Goal: Navigation & Orientation: Find specific page/section

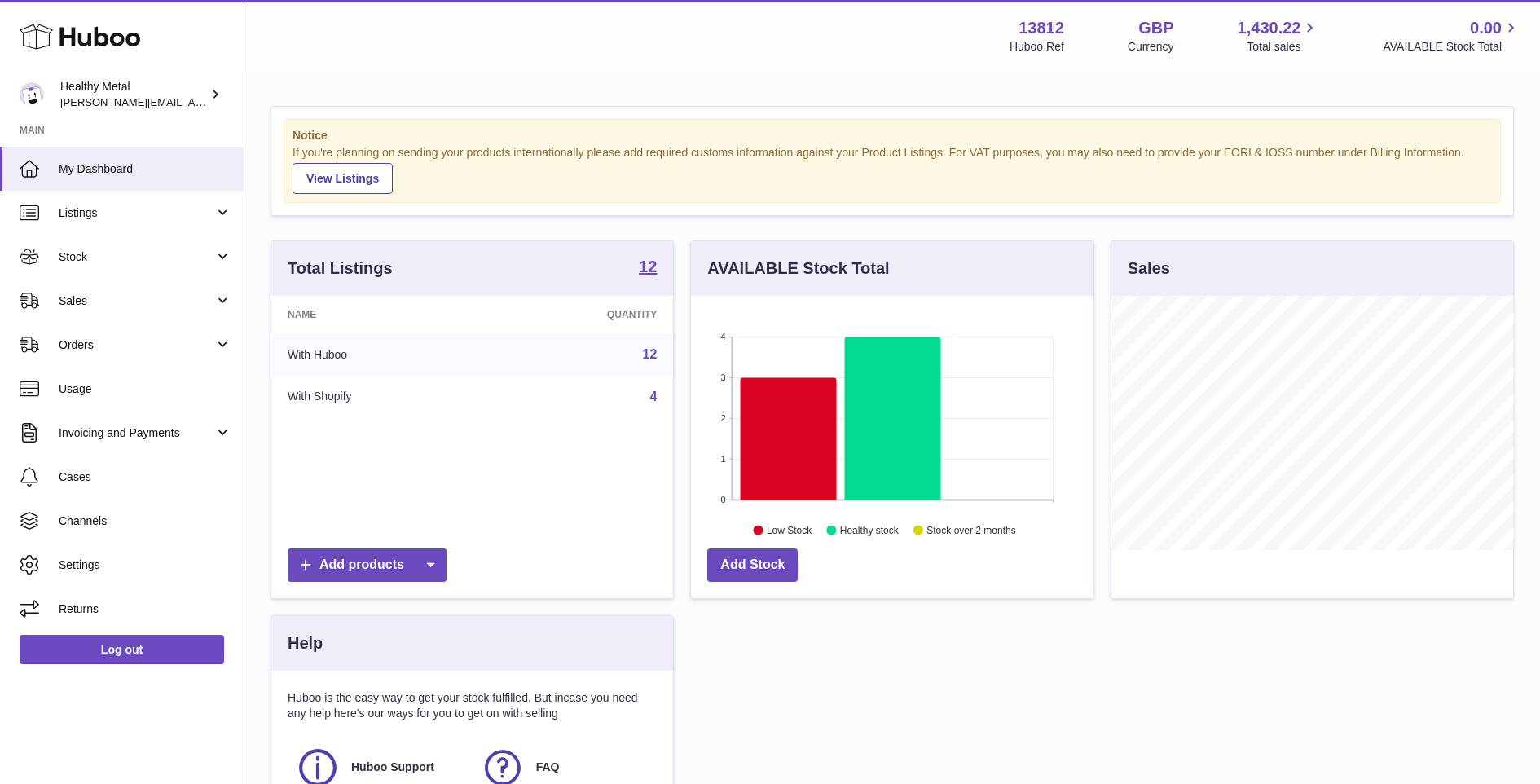
scroll to position [253, 402]
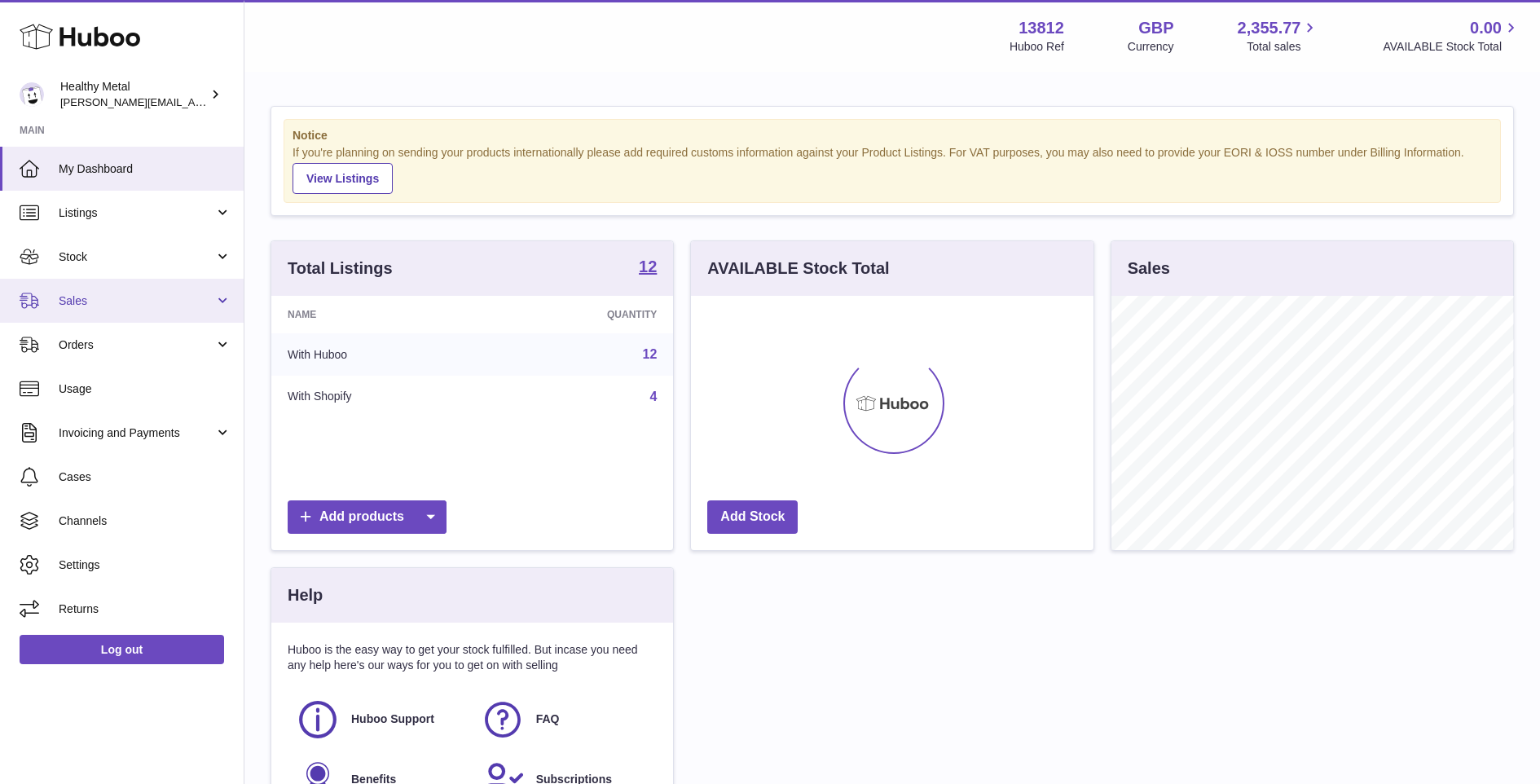
scroll to position [253, 402]
click at [163, 309] on link "Sales" at bounding box center [121, 300] width 244 height 44
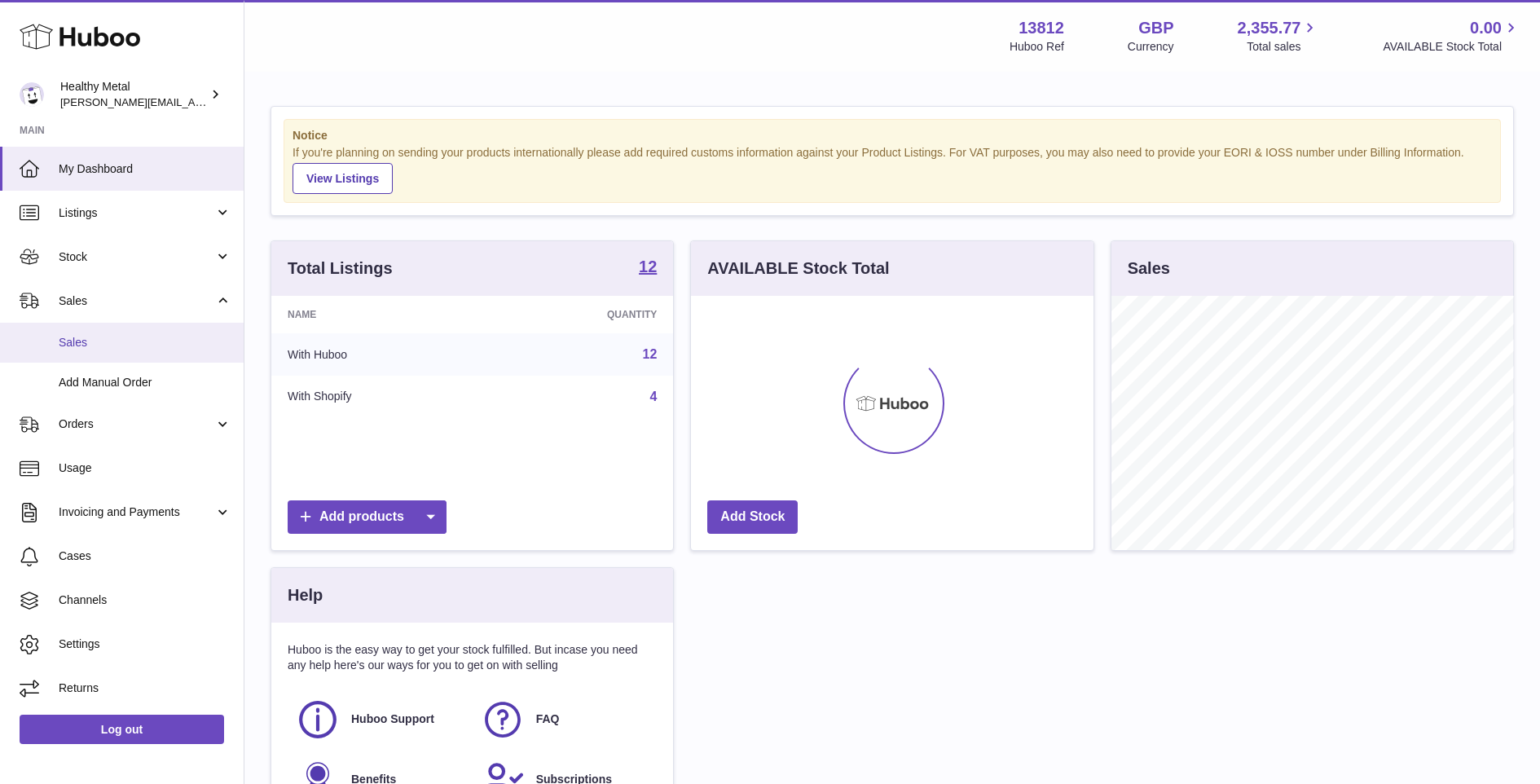
click at [137, 349] on span "Sales" at bounding box center [144, 342] width 173 height 15
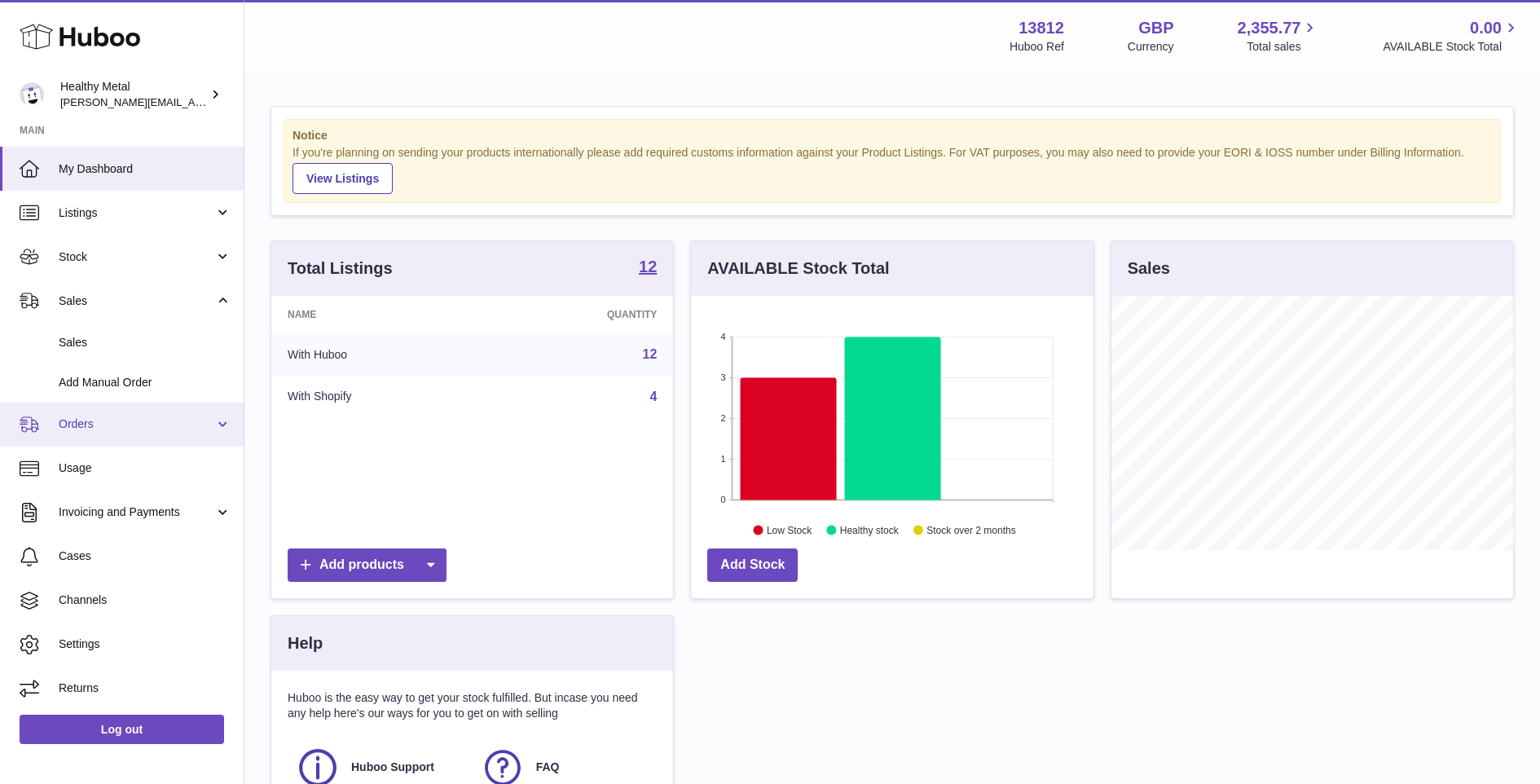
click at [225, 418] on link "Orders" at bounding box center [121, 425] width 244 height 44
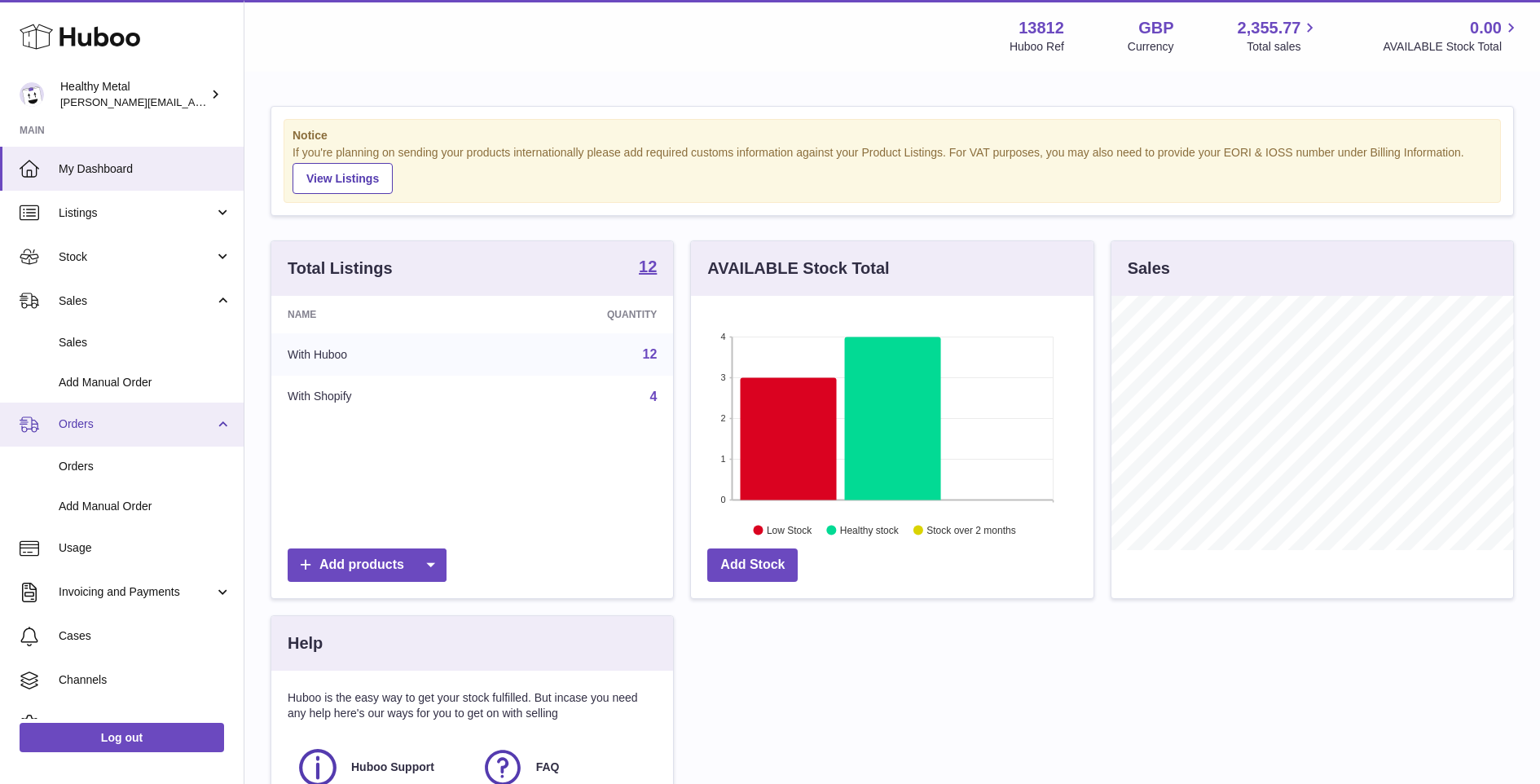
click at [152, 434] on link "Orders" at bounding box center [121, 425] width 244 height 44
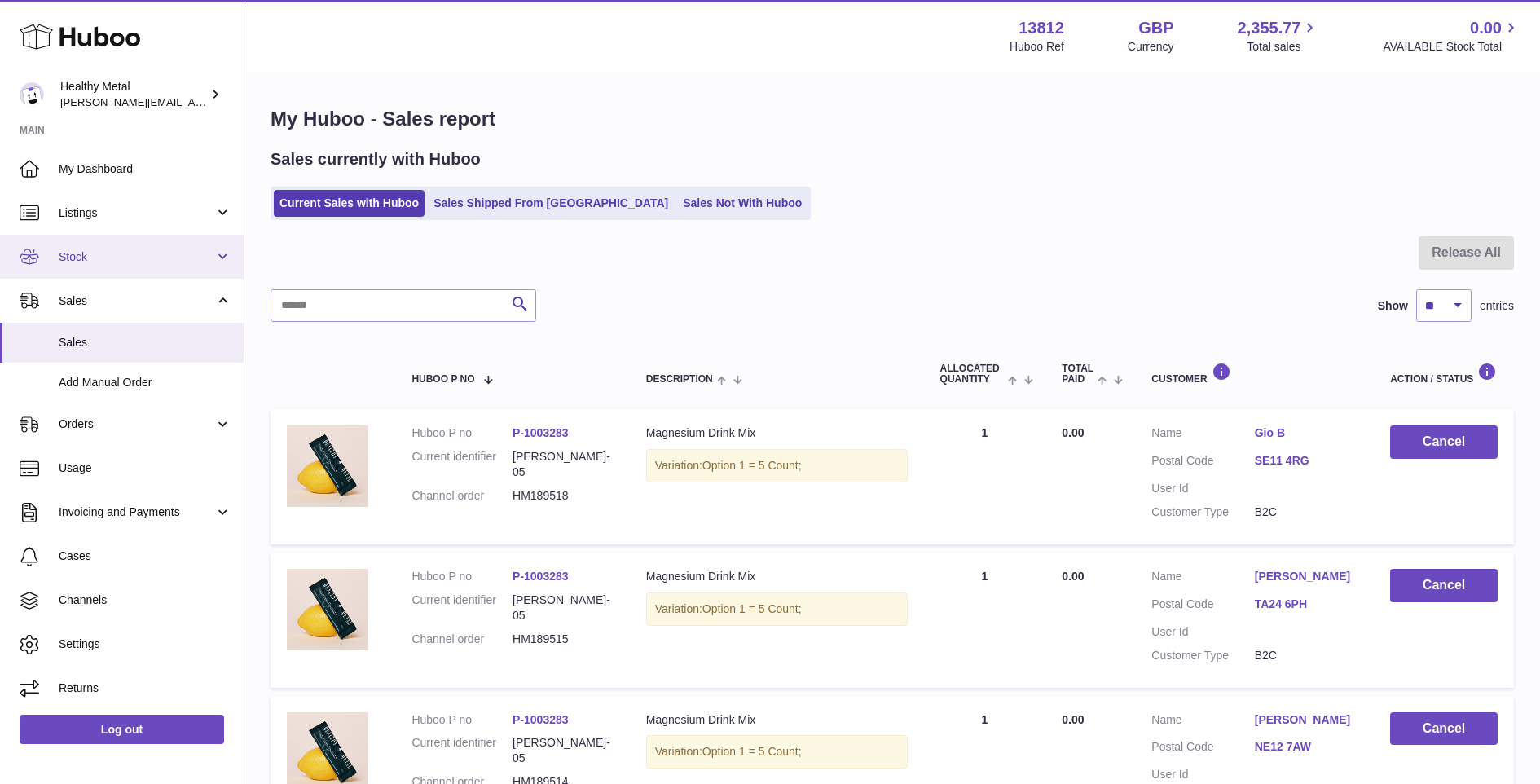
click at [161, 267] on link "Stock" at bounding box center [121, 256] width 244 height 44
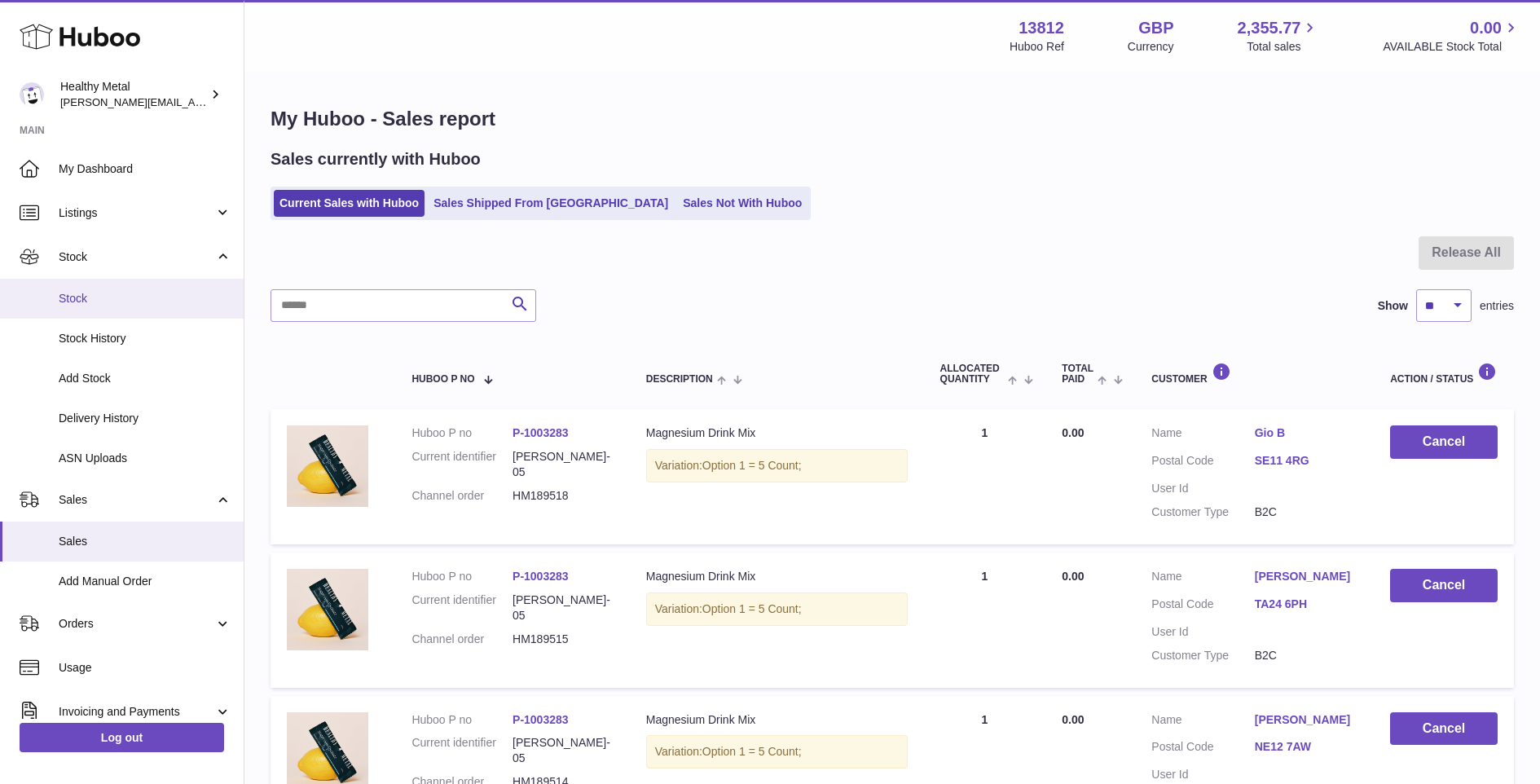
click at [93, 305] on span "Stock" at bounding box center [144, 298] width 173 height 15
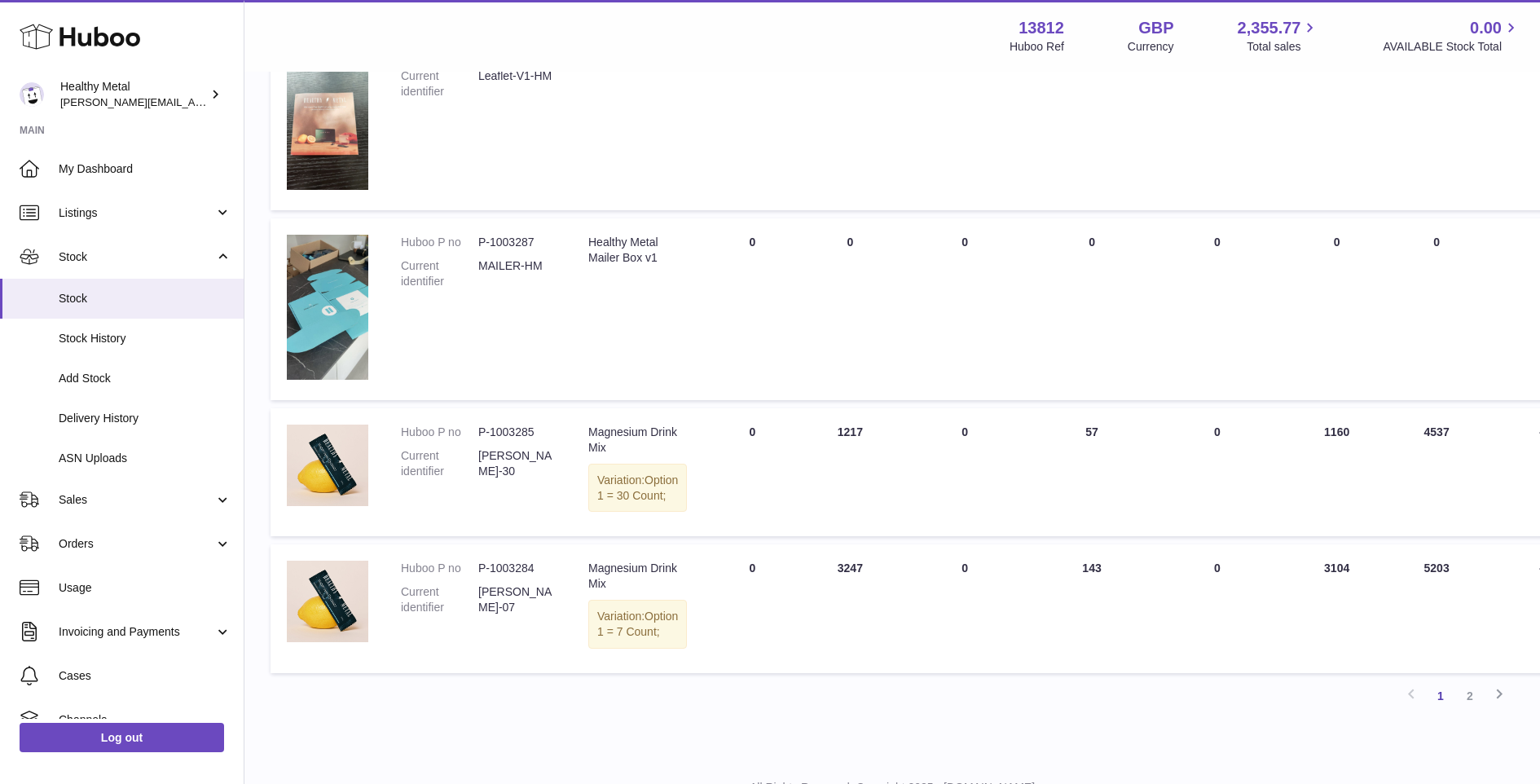
scroll to position [1151, 0]
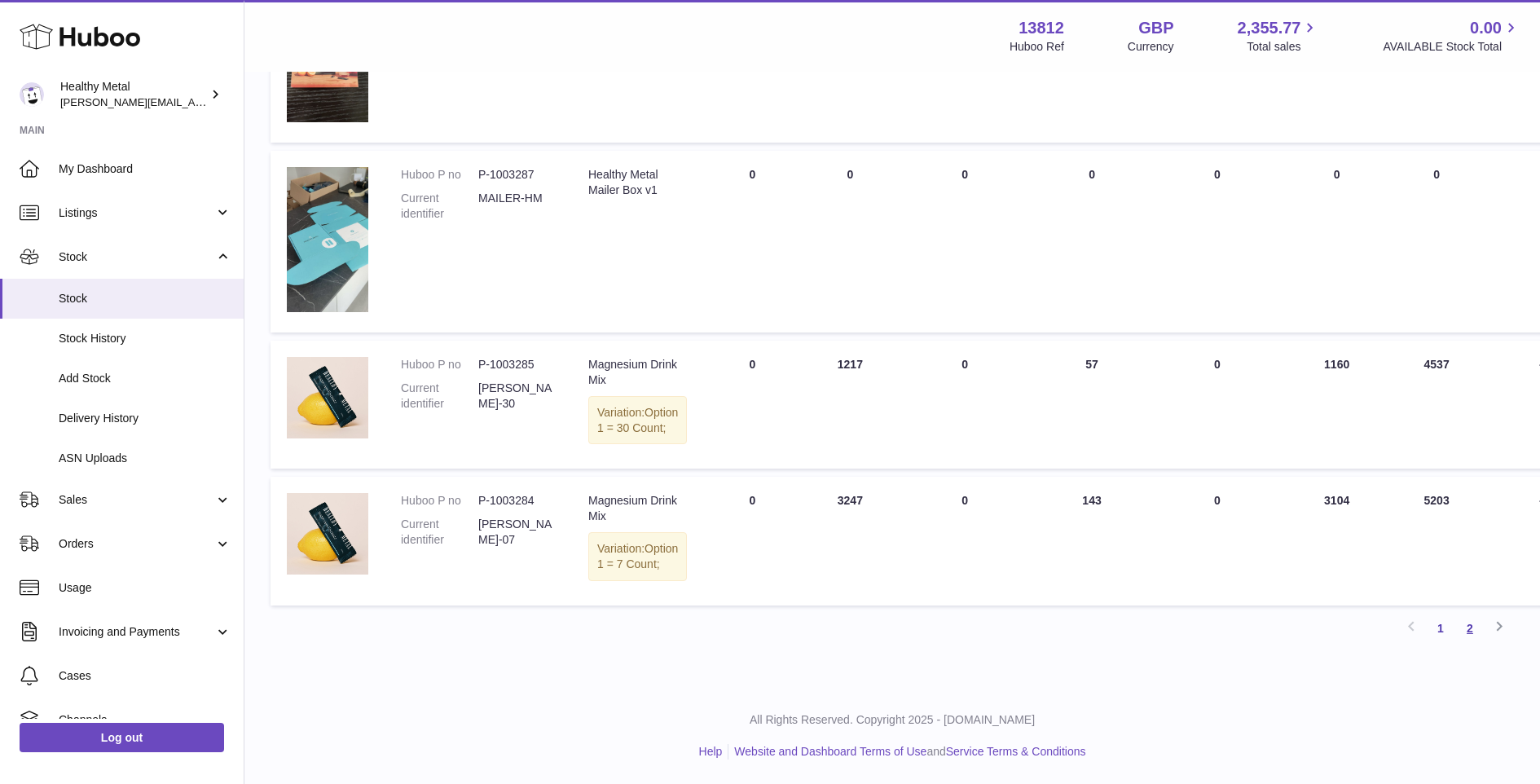
click at [1470, 625] on link "2" at bounding box center [1470, 628] width 30 height 30
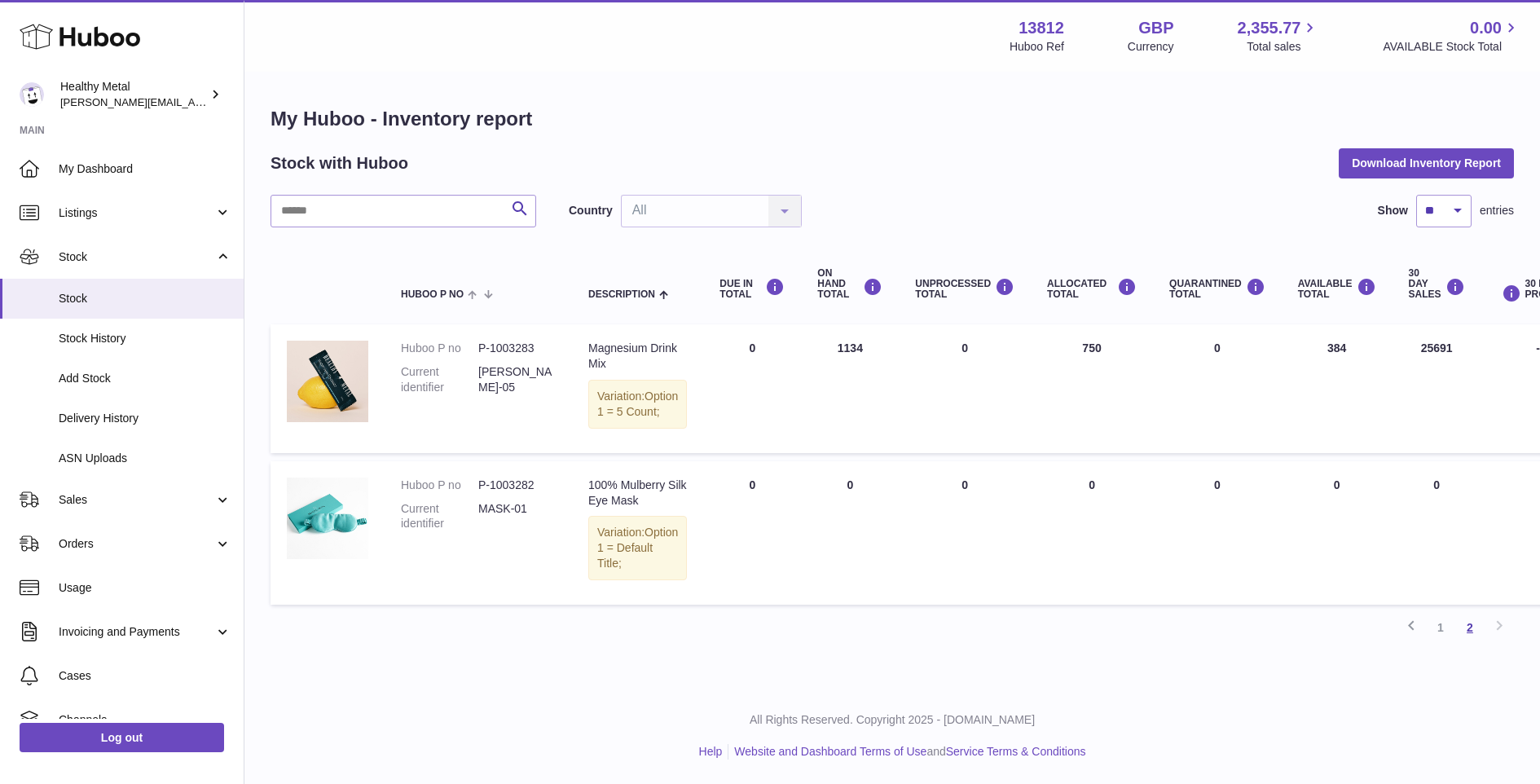
scroll to position [12, 0]
